Goal: Find specific page/section: Find specific page/section

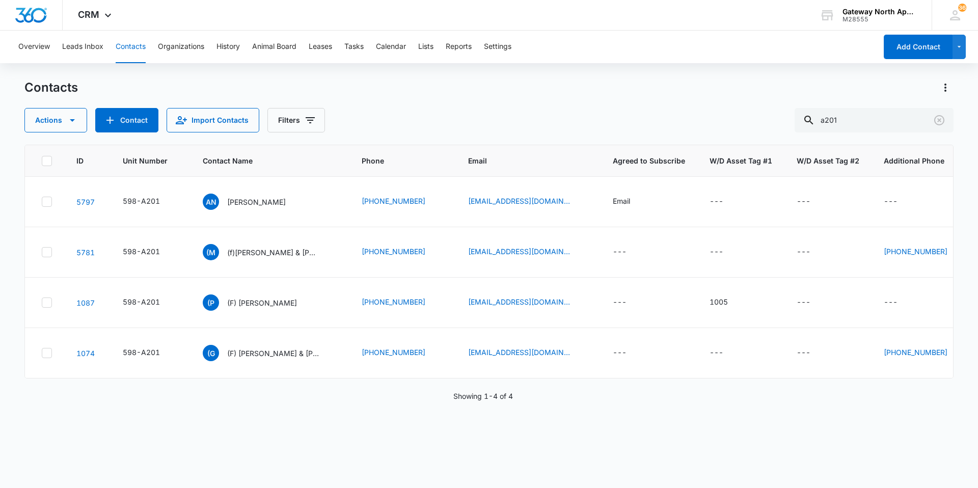
drag, startPoint x: 868, startPoint y: 122, endPoint x: 768, endPoint y: 126, distance: 99.9
click at [772, 125] on div "Actions Contact Import Contacts Filters a201" at bounding box center [488, 120] width 929 height 24
type input "p"
type input "r104"
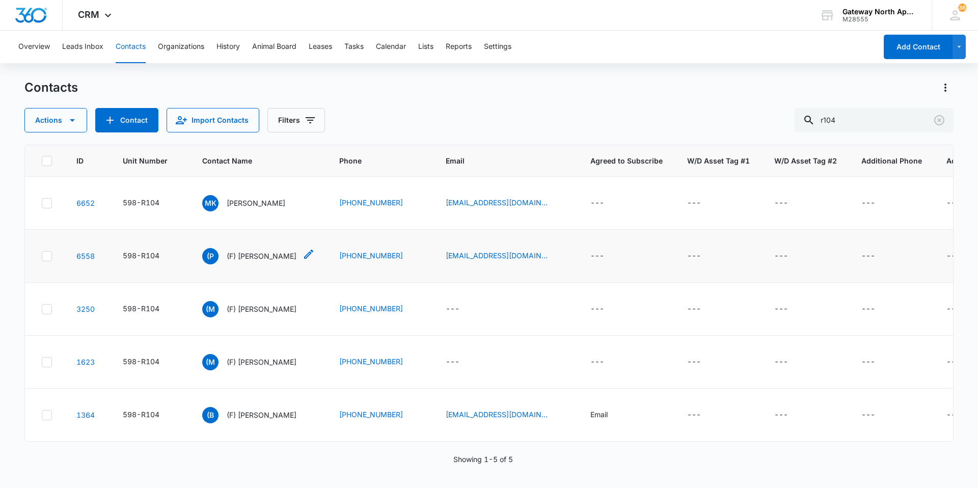
click at [239, 252] on p "(F) [PERSON_NAME]" at bounding box center [262, 256] width 70 height 11
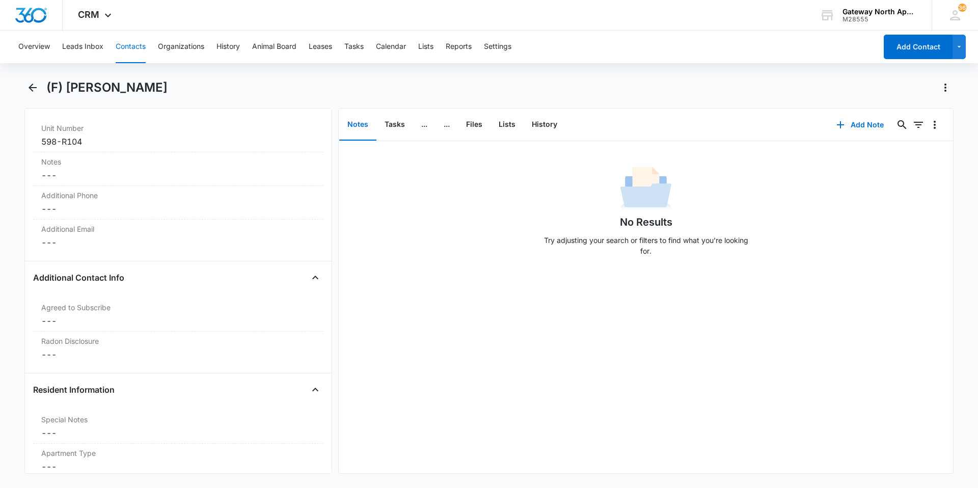
scroll to position [917, 0]
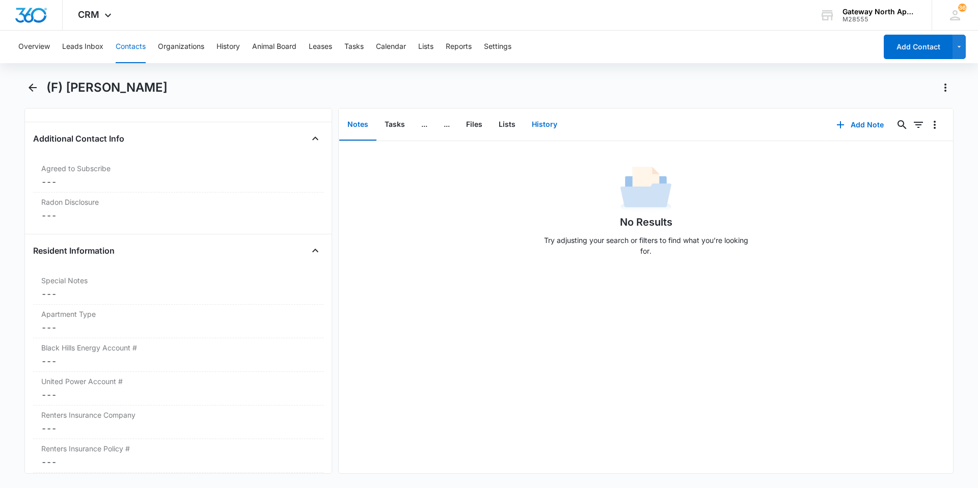
click at [534, 119] on button "History" at bounding box center [545, 125] width 42 height 32
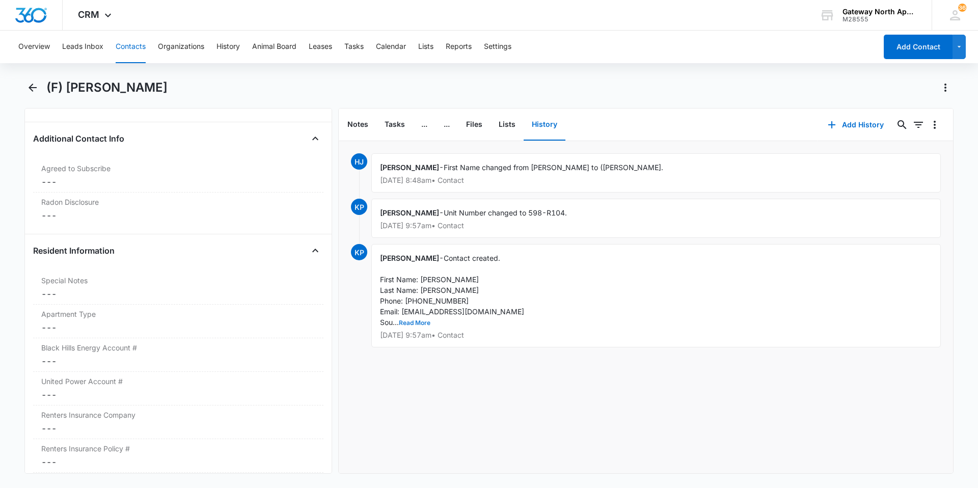
click at [405, 324] on button "Read More" at bounding box center [415, 323] width 32 height 6
click at [133, 50] on button "Contacts" at bounding box center [131, 47] width 30 height 33
